Goal: Transaction & Acquisition: Register for event/course

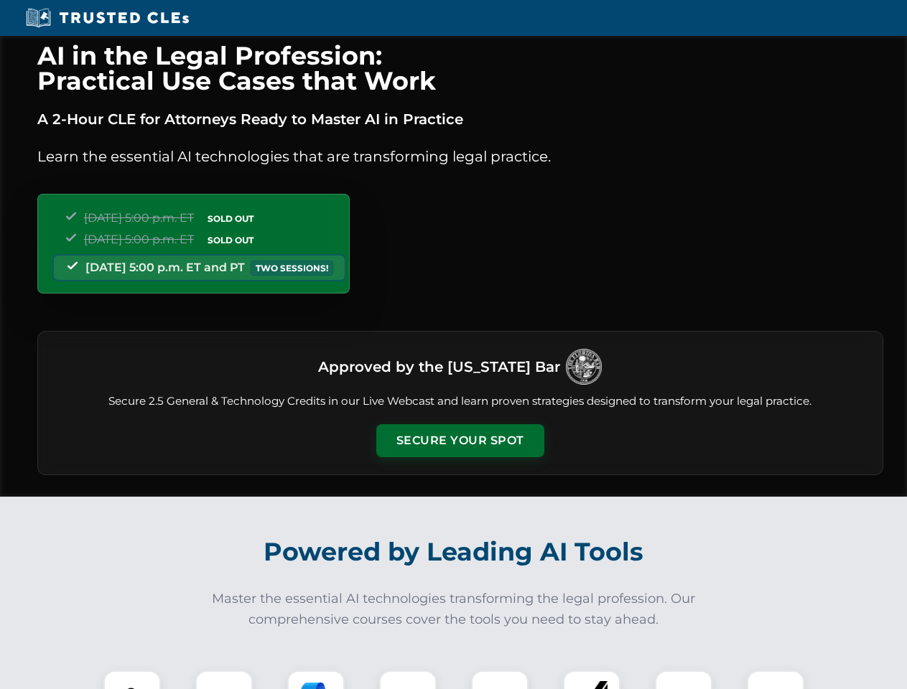
click at [459, 441] on button "Secure Your Spot" at bounding box center [460, 440] width 168 height 33
click at [132, 680] on img at bounding box center [132, 699] width 42 height 42
click at [224, 680] on div at bounding box center [223, 698] width 57 height 57
